Goal: Information Seeking & Learning: Learn about a topic

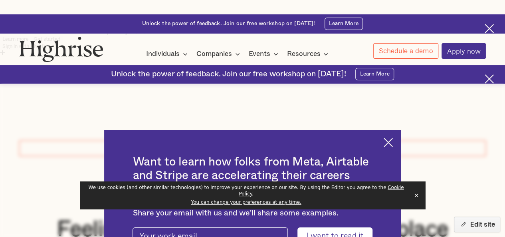
click at [392, 138] on img at bounding box center [387, 142] width 9 height 9
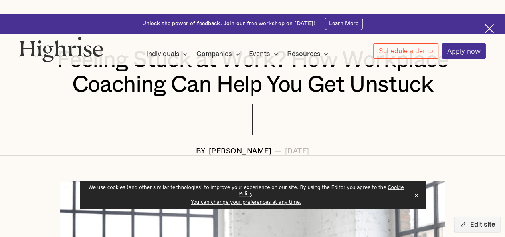
scroll to position [172, 0]
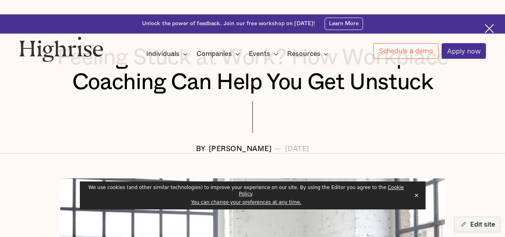
click at [416, 199] on button "✕" at bounding box center [415, 195] width 11 height 12
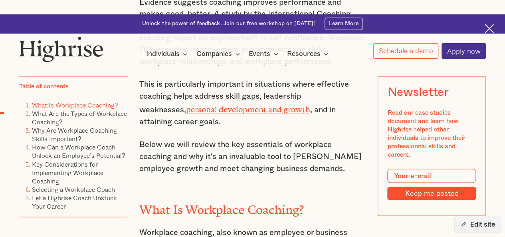
scroll to position [596, 0]
click at [153, 200] on h2 "What Is Workplace Coaching?" at bounding box center [252, 207] width 227 height 14
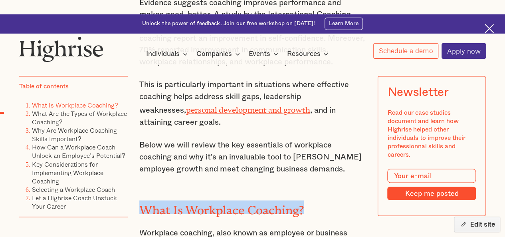
drag, startPoint x: 153, startPoint y: 162, endPoint x: 298, endPoint y: 147, distance: 145.2
copy h2 "What Is Workplace Coaching?"
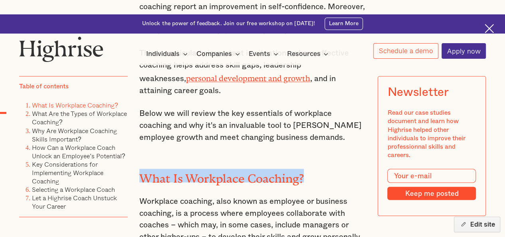
scroll to position [628, 0]
click at [153, 168] on h2 "What Is Workplace Coaching?" at bounding box center [252, 175] width 227 height 14
drag, startPoint x: 153, startPoint y: 126, endPoint x: 306, endPoint y: 126, distance: 153.6
click at [306, 168] on h2 "What Is Workplace Coaching?" at bounding box center [252, 175] width 227 height 14
click at [301, 168] on h2 "What Is Workplace Coaching?" at bounding box center [252, 175] width 227 height 14
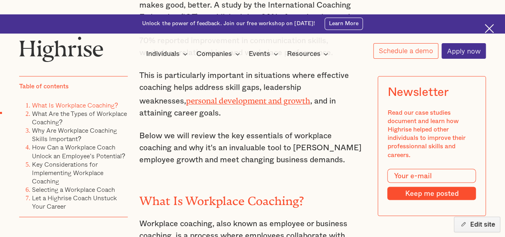
scroll to position [606, 0]
click at [168, 190] on h2 "What Is Workplace Coaching?" at bounding box center [252, 197] width 227 height 14
click at [161, 190] on h2 "What Is Workplace Coaching?" at bounding box center [252, 197] width 227 height 14
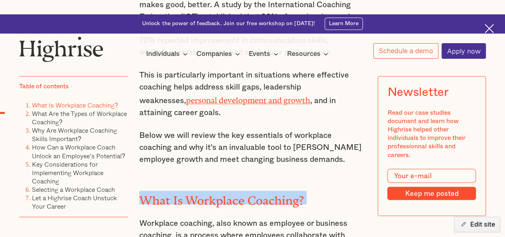
drag, startPoint x: 161, startPoint y: 151, endPoint x: 311, endPoint y: 136, distance: 150.3
copy h2 "What Is Workplace Coaching?"
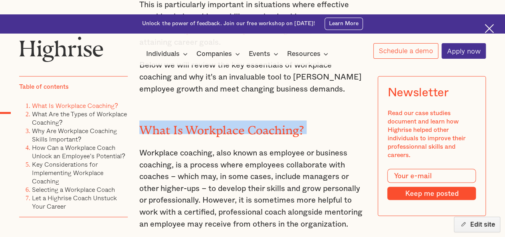
scroll to position [681, 0]
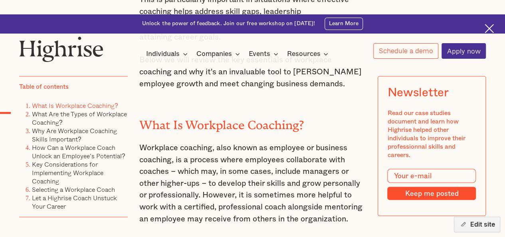
click at [152, 142] on p "Workplace coaching, also known as employee or business coaching, is a process w…" at bounding box center [252, 183] width 227 height 83
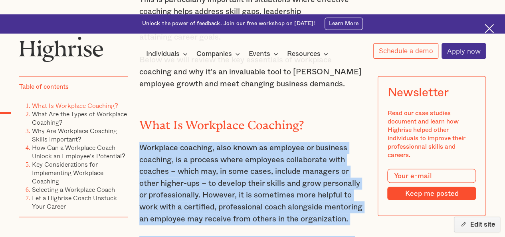
drag, startPoint x: 152, startPoint y: 104, endPoint x: 350, endPoint y: 180, distance: 212.6
click at [350, 180] on div "Evidence suggests coaching improves performance and makes good, better. A study…" at bounding box center [252, 186] width 227 height 548
click at [347, 178] on p "Workplace coaching, also known as employee or business coaching, is a process w…" at bounding box center [252, 183] width 227 height 83
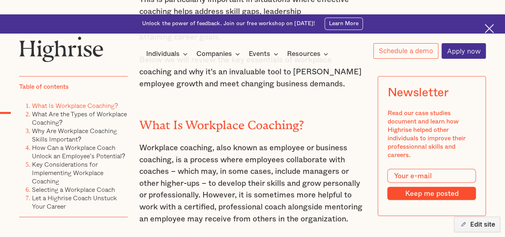
click at [144, 142] on p "Workplace coaching, also known as employee or business coaching, is a process w…" at bounding box center [252, 183] width 227 height 83
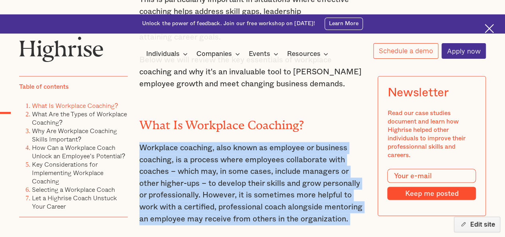
drag, startPoint x: 144, startPoint y: 105, endPoint x: 349, endPoint y: 172, distance: 216.2
click at [349, 172] on p "Workplace coaching, also known as employee or business coaching, is a process w…" at bounding box center [252, 183] width 227 height 83
copy p "Workplace coaching, also known as employee or business coaching, is a process w…"
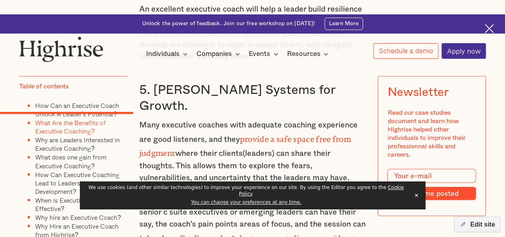
scroll to position [2060, 0]
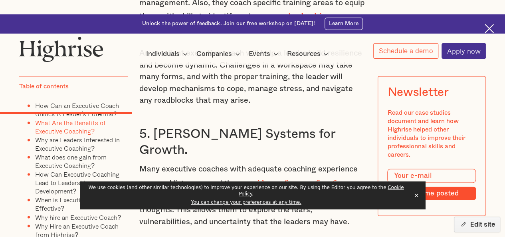
click at [416, 199] on button "✕" at bounding box center [415, 195] width 11 height 12
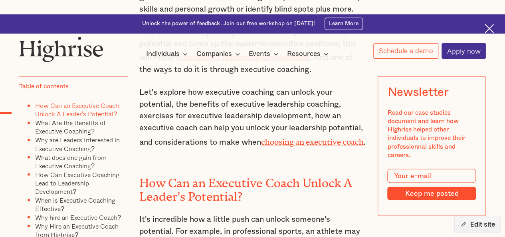
scroll to position [609, 0]
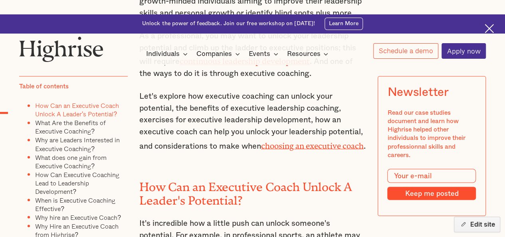
click at [153, 177] on h2 "How Can an Executive Coach Unlock A Leader's Potential?" at bounding box center [252, 190] width 227 height 27
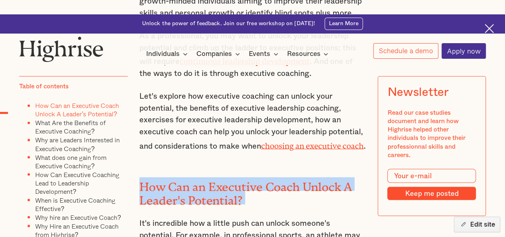
drag, startPoint x: 153, startPoint y: 146, endPoint x: 241, endPoint y: 162, distance: 89.4
click at [241, 177] on h2 "How Can an Executive Coach Unlock A Leader's Potential?" at bounding box center [252, 190] width 227 height 27
copy h2 "How Can an Executive Coach Unlock A Leader's Potential?"
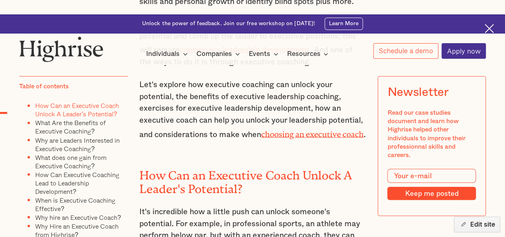
scroll to position [622, 0]
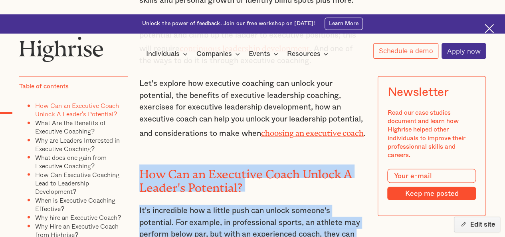
drag, startPoint x: 169, startPoint y: 178, endPoint x: 136, endPoint y: 132, distance: 56.9
copy div "How Can an Executive Coach Unlock A Leader's Potential? It's incredible how a l…"
